Goal: Information Seeking & Learning: Check status

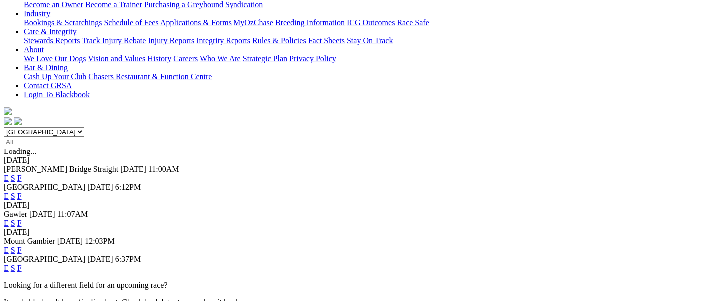
scroll to position [221, 0]
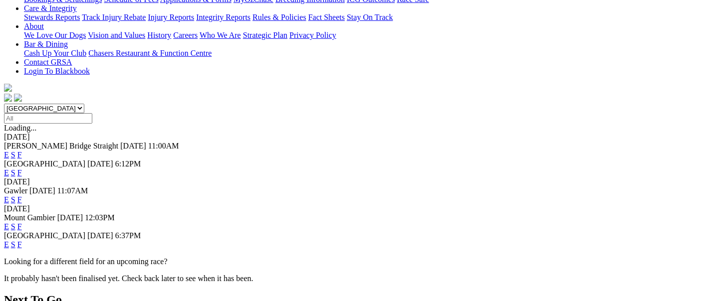
click at [22, 240] on link "F" at bounding box center [19, 244] width 4 height 8
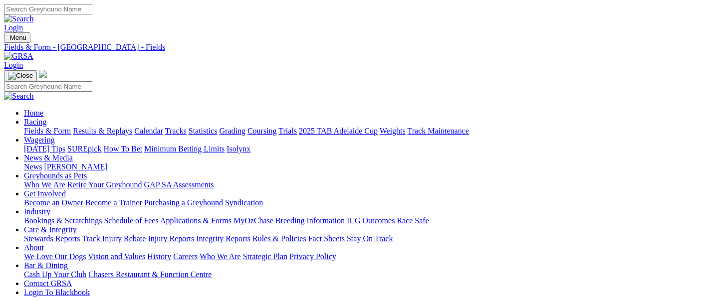
click at [49, 127] on link "Fields & Form" at bounding box center [47, 131] width 47 height 8
click at [163, 127] on link "Calendar" at bounding box center [148, 131] width 29 height 8
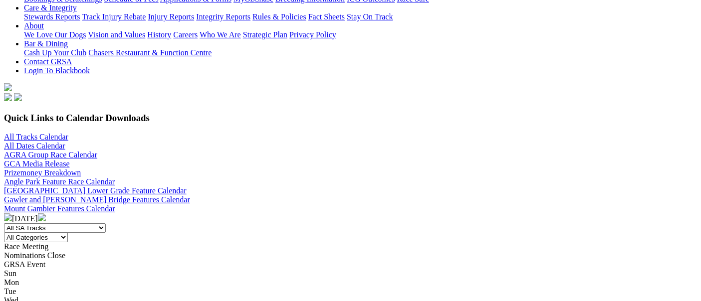
scroll to position [111, 0]
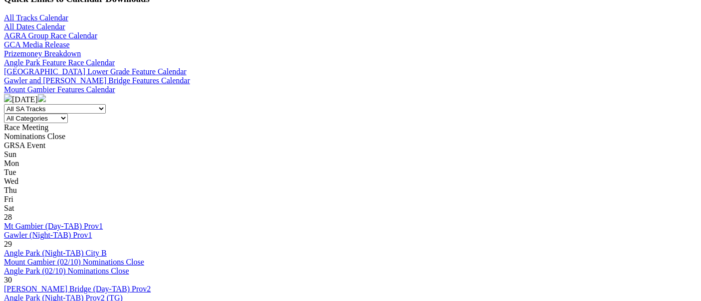
scroll to position [332, 0]
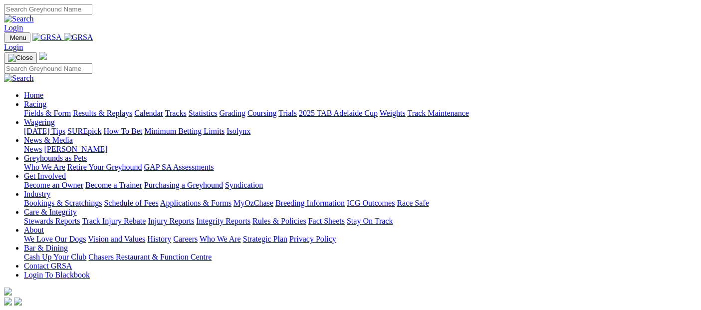
click at [46, 100] on link "Racing" at bounding box center [35, 104] width 22 height 8
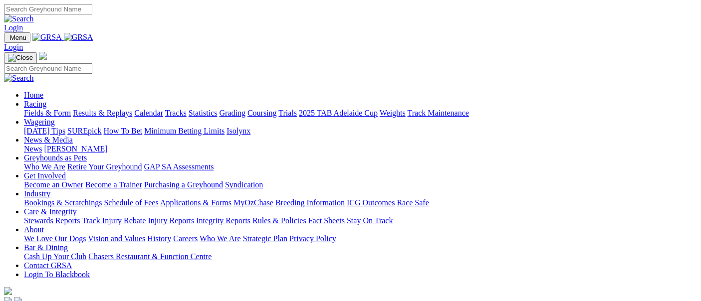
click at [121, 109] on link "Results & Replays" at bounding box center [102, 113] width 59 height 8
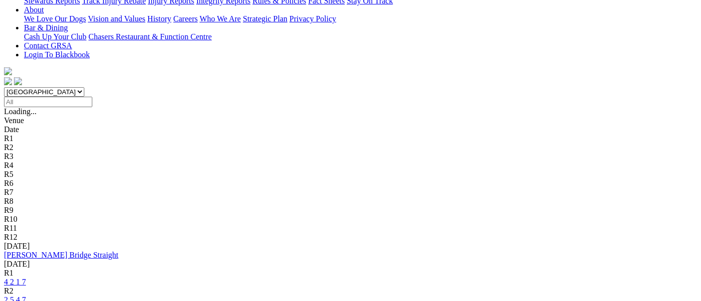
scroll to position [277, 0]
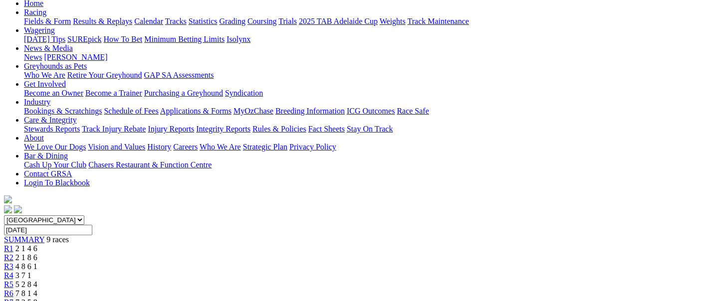
scroll to position [111, 0]
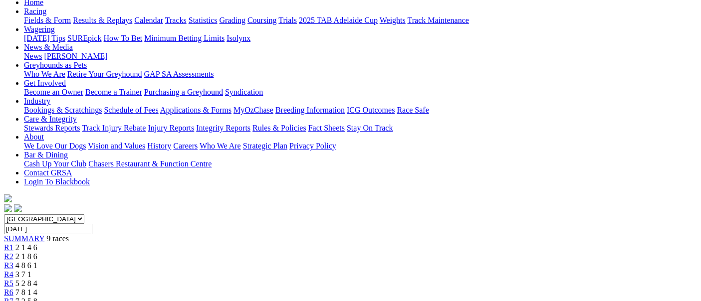
click at [145, 243] on div "R1 2 1 4 6" at bounding box center [350, 247] width 693 height 9
